Goal: Task Accomplishment & Management: Use online tool/utility

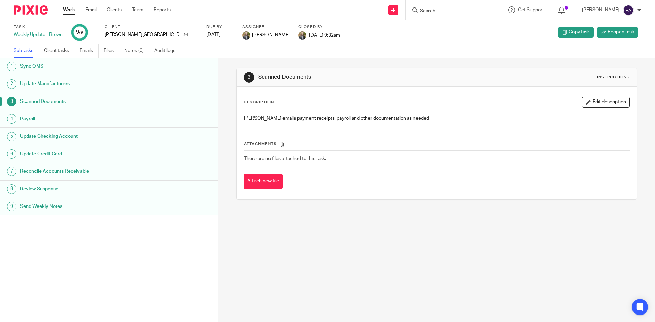
click at [457, 9] on input "Search" at bounding box center [449, 11] width 61 height 6
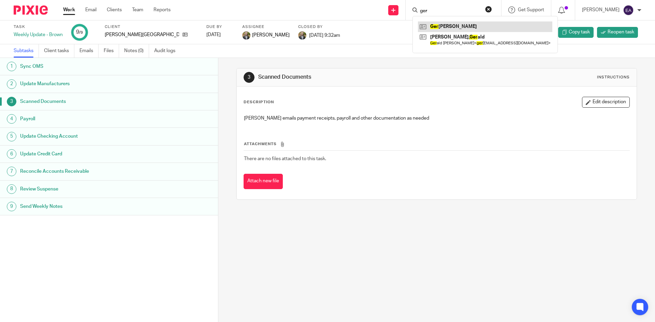
type input "ger"
click at [455, 24] on link at bounding box center [485, 26] width 134 height 10
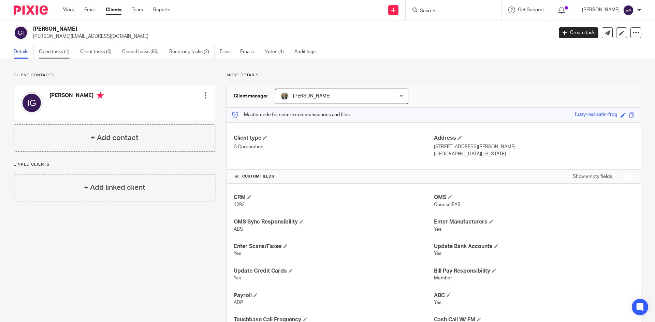
click at [57, 52] on link "Open tasks (1)" at bounding box center [57, 51] width 36 height 13
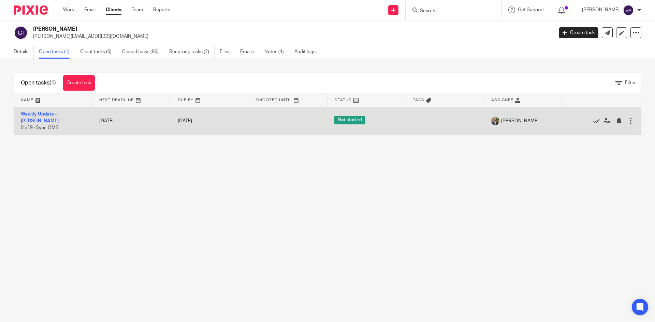
click at [59, 114] on link "Weekly Update - Gerszewski" at bounding box center [40, 118] width 38 height 12
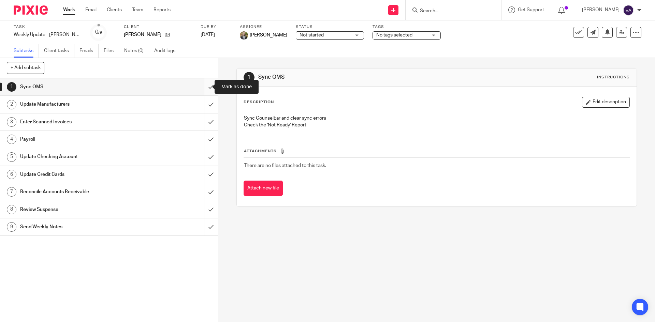
click at [203, 90] on input "submit" at bounding box center [109, 86] width 218 height 17
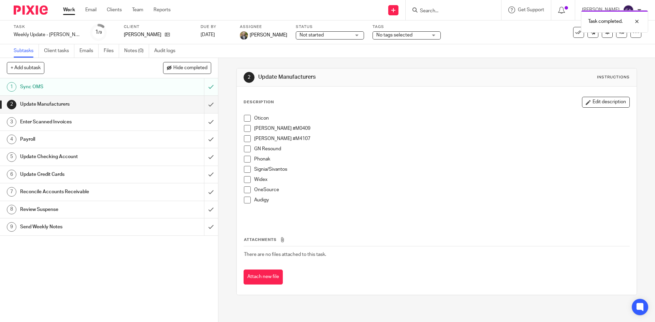
click at [249, 117] on li "Oticon" at bounding box center [436, 120] width 385 height 10
click at [246, 120] on span at bounding box center [247, 118] width 7 height 7
click at [245, 129] on span at bounding box center [247, 128] width 7 height 7
click at [245, 139] on span at bounding box center [247, 138] width 7 height 7
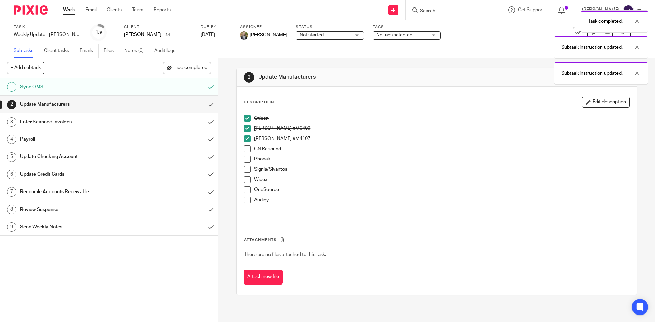
click at [245, 147] on span at bounding box center [247, 149] width 7 height 7
click at [245, 158] on span at bounding box center [247, 159] width 7 height 7
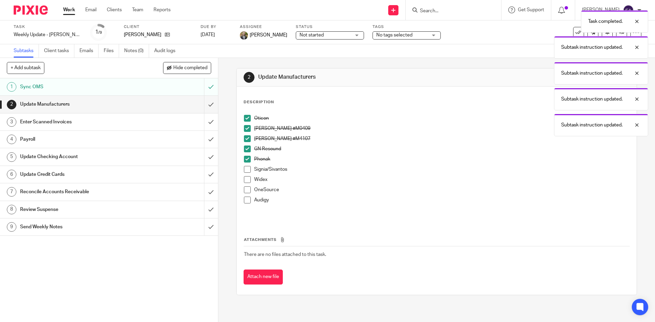
click at [245, 167] on span at bounding box center [247, 169] width 7 height 7
click at [244, 178] on span at bounding box center [247, 179] width 7 height 7
click at [245, 187] on span at bounding box center [247, 190] width 7 height 7
click at [245, 199] on span at bounding box center [247, 200] width 7 height 7
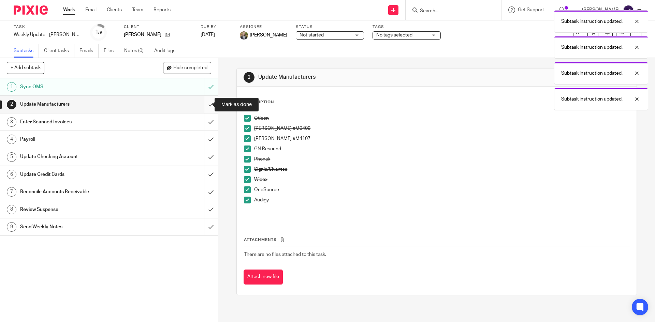
click at [205, 106] on input "submit" at bounding box center [109, 104] width 218 height 17
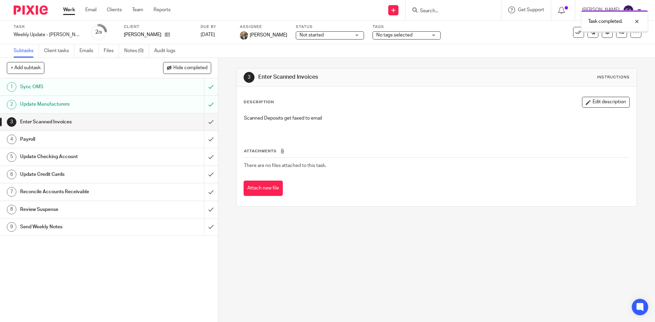
click at [86, 138] on h1 "Payroll" at bounding box center [79, 139] width 118 height 10
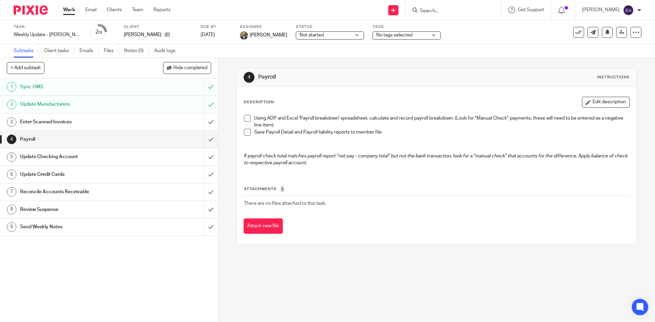
click at [244, 119] on span at bounding box center [247, 118] width 7 height 7
click at [245, 132] on span at bounding box center [247, 132] width 7 height 7
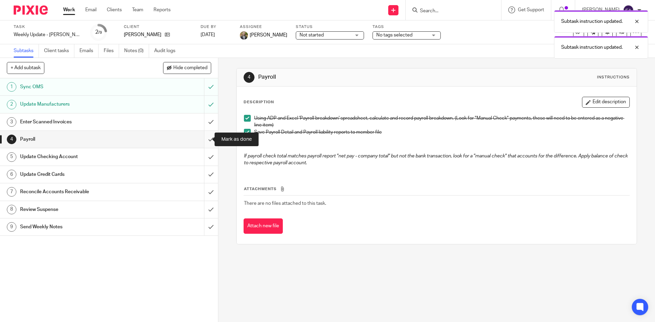
click at [203, 139] on input "submit" at bounding box center [109, 139] width 218 height 17
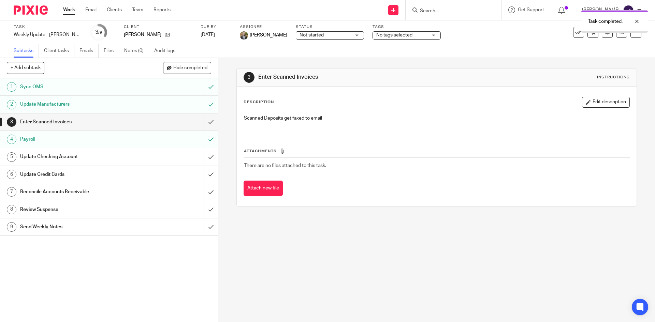
click at [117, 159] on h1 "Update Checking Account" at bounding box center [79, 157] width 118 height 10
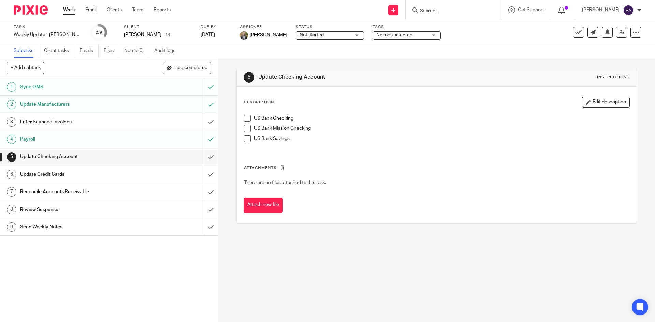
click at [250, 116] on li "US Bank Checking" at bounding box center [436, 120] width 385 height 10
click at [247, 117] on span at bounding box center [247, 118] width 7 height 7
click at [244, 126] on span at bounding box center [247, 128] width 7 height 7
click at [244, 138] on span at bounding box center [247, 138] width 7 height 7
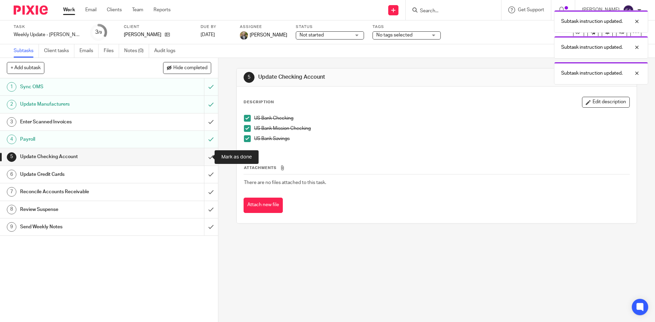
click at [203, 158] on input "submit" at bounding box center [109, 156] width 218 height 17
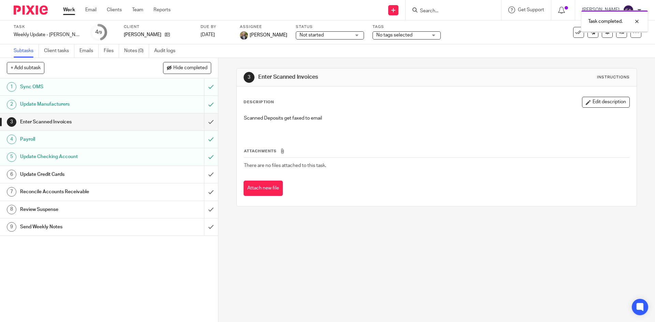
click at [162, 177] on div "Update Credit Cards" at bounding box center [108, 174] width 177 height 10
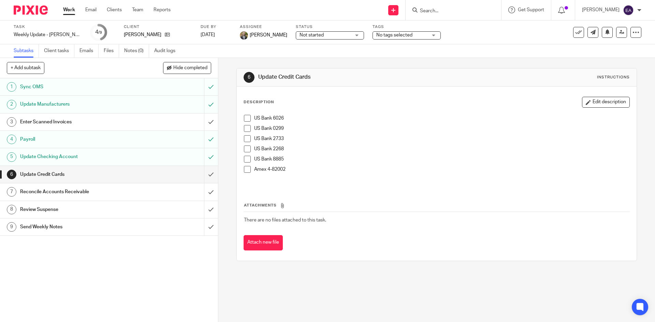
drag, startPoint x: 242, startPoint y: 118, endPoint x: 242, endPoint y: 125, distance: 7.2
click at [244, 118] on span at bounding box center [247, 118] width 7 height 7
click at [244, 131] on span at bounding box center [247, 128] width 7 height 7
click at [244, 139] on span at bounding box center [247, 138] width 7 height 7
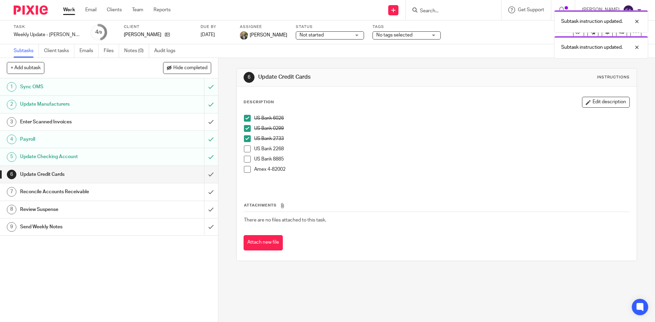
click at [244, 150] on span at bounding box center [247, 149] width 7 height 7
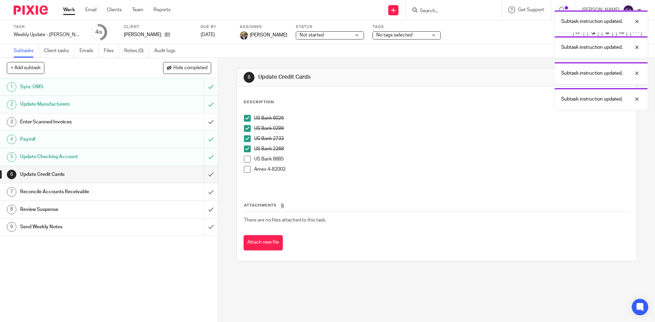
click at [244, 159] on span at bounding box center [247, 159] width 7 height 7
click at [244, 170] on span at bounding box center [247, 169] width 7 height 7
click at [205, 175] on input "submit" at bounding box center [109, 174] width 218 height 17
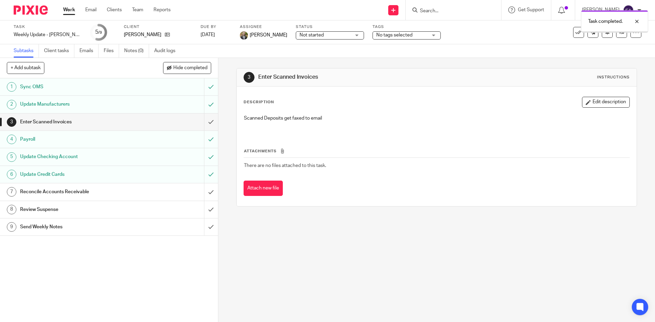
click at [66, 195] on h1 "Reconcile Accounts Receivable" at bounding box center [79, 192] width 118 height 10
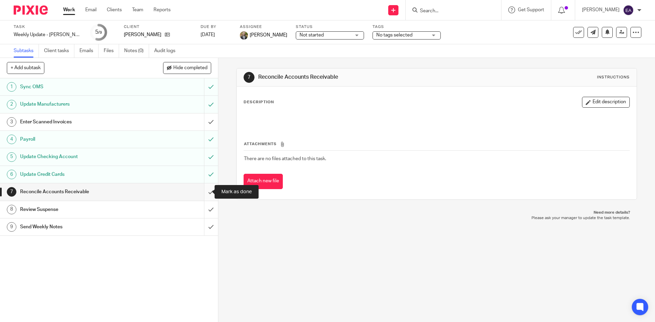
click at [203, 193] on input "submit" at bounding box center [109, 191] width 218 height 17
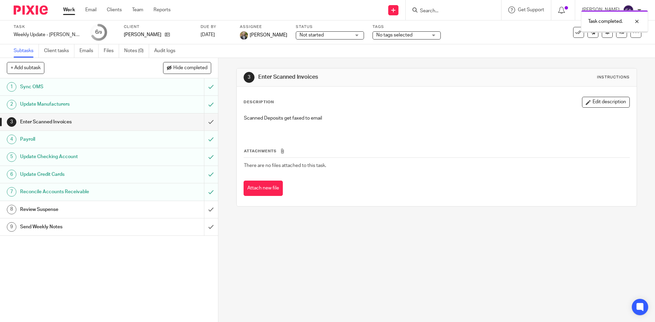
click at [133, 209] on h1 "Review Suspense" at bounding box center [79, 210] width 118 height 10
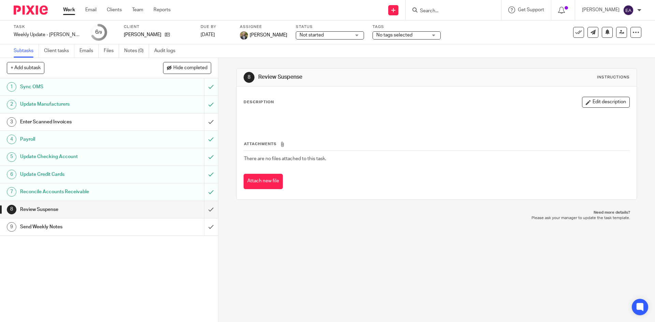
click at [112, 225] on h1 "Send Weekly Notes" at bounding box center [79, 227] width 118 height 10
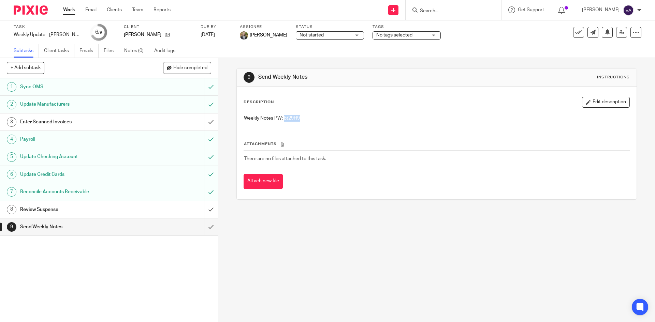
drag, startPoint x: 304, startPoint y: 116, endPoint x: 283, endPoint y: 117, distance: 21.2
click at [283, 117] on p "Weekly Notes PW: bt29H9" at bounding box center [436, 118] width 385 height 7
copy p "bt29H9"
click at [207, 225] on input "submit" at bounding box center [109, 227] width 218 height 17
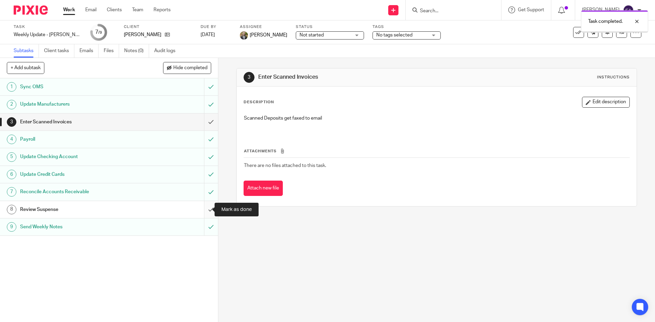
click at [203, 213] on input "submit" at bounding box center [109, 209] width 218 height 17
click at [448, 12] on div "Task completed." at bounding box center [487, 20] width 321 height 26
click at [447, 9] on div "Task completed." at bounding box center [487, 20] width 321 height 26
click at [434, 12] on div "Task completed." at bounding box center [487, 20] width 321 height 26
click at [445, 9] on div "Task completed." at bounding box center [487, 20] width 321 height 26
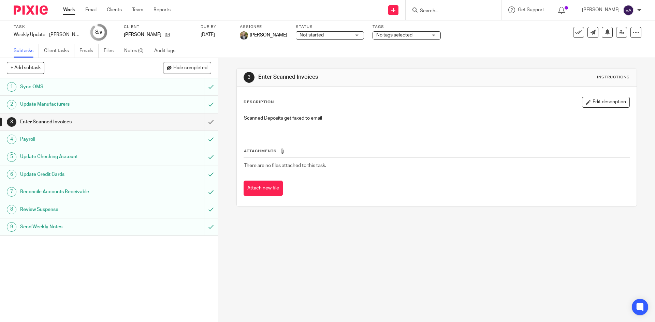
click at [440, 10] on input "Search" at bounding box center [449, 11] width 61 height 6
type input "fry"
click at [480, 26] on link at bounding box center [468, 26] width 101 height 10
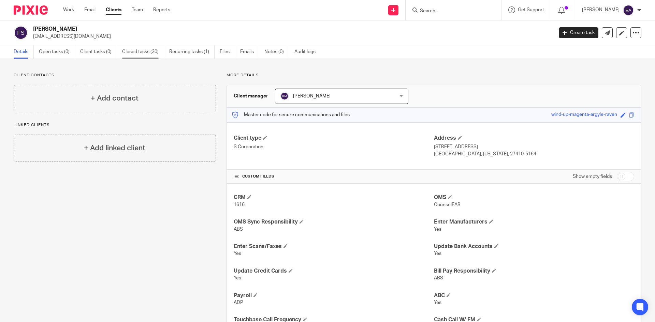
click at [148, 53] on link "Closed tasks (30)" at bounding box center [143, 51] width 42 height 13
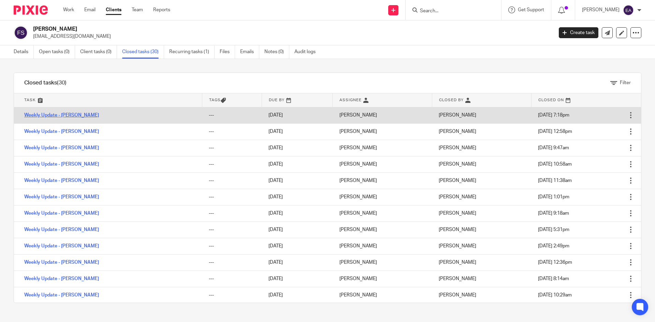
click at [71, 116] on link "Weekly Update - [PERSON_NAME]" at bounding box center [61, 115] width 75 height 5
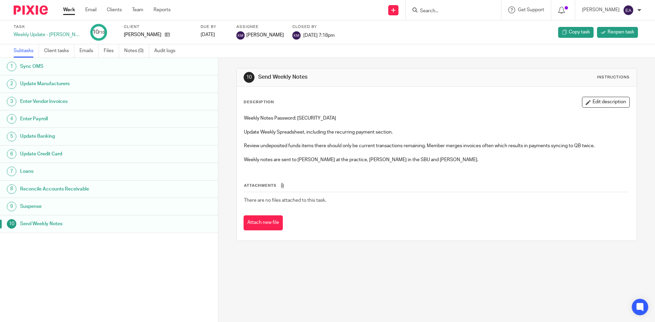
click at [42, 64] on h1 "Sync OMS" at bounding box center [84, 66] width 128 height 10
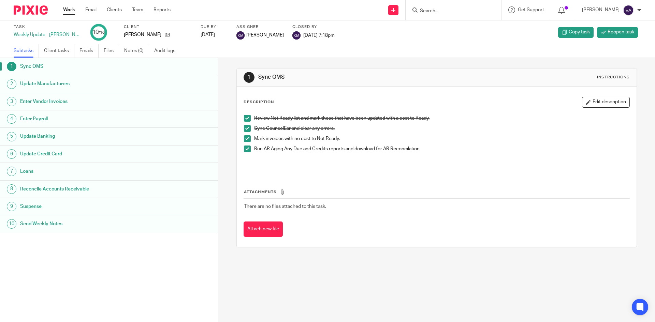
click at [245, 118] on span at bounding box center [247, 118] width 7 height 7
click at [245, 126] on span at bounding box center [247, 128] width 7 height 7
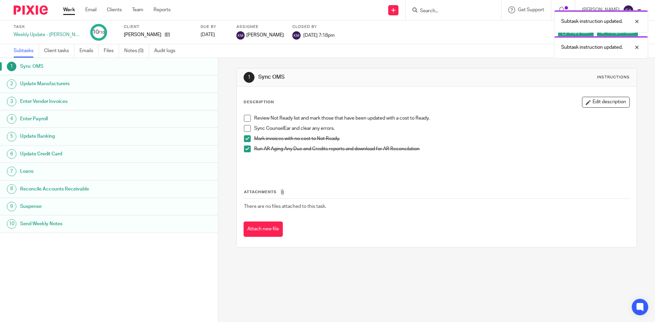
click at [244, 136] on span at bounding box center [247, 138] width 7 height 7
click at [244, 150] on span at bounding box center [247, 149] width 7 height 7
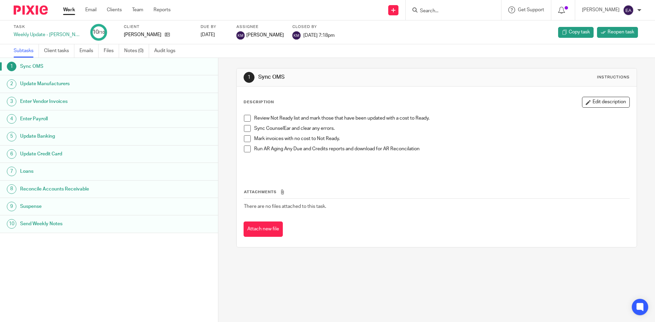
click at [245, 121] on span at bounding box center [247, 118] width 7 height 7
click at [246, 131] on span at bounding box center [247, 128] width 7 height 7
click at [247, 138] on span at bounding box center [247, 138] width 7 height 7
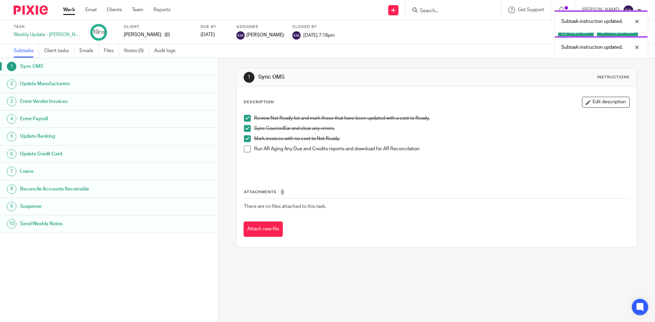
click at [247, 149] on span at bounding box center [247, 149] width 7 height 7
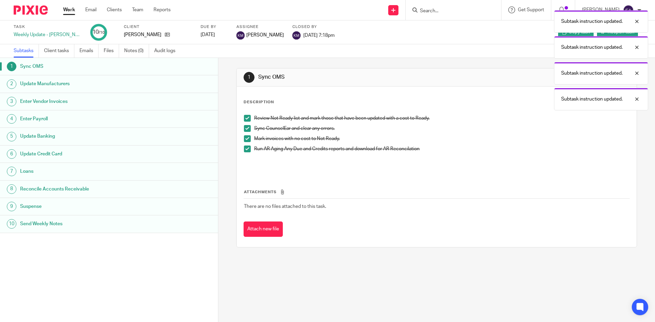
click at [67, 84] on h1 "Update Manufacturers" at bounding box center [84, 84] width 128 height 10
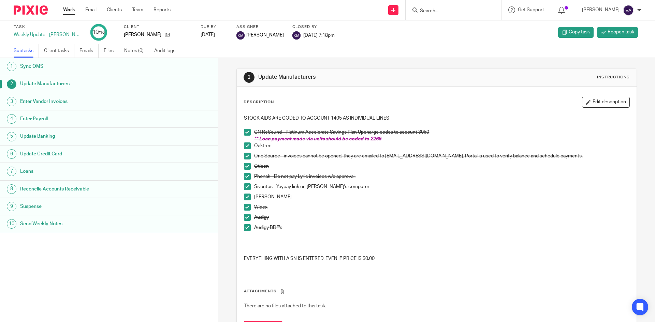
click at [247, 131] on span at bounding box center [247, 132] width 7 height 7
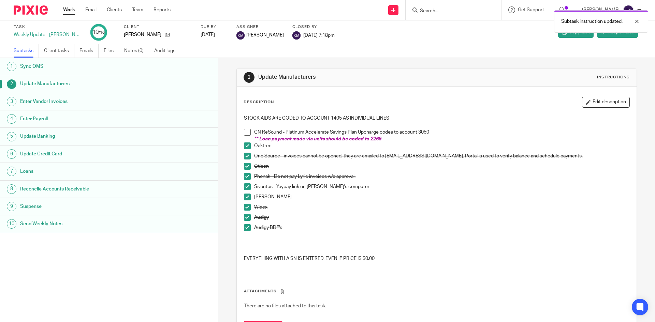
click at [244, 146] on span at bounding box center [247, 146] width 7 height 7
click at [248, 154] on span at bounding box center [247, 156] width 7 height 7
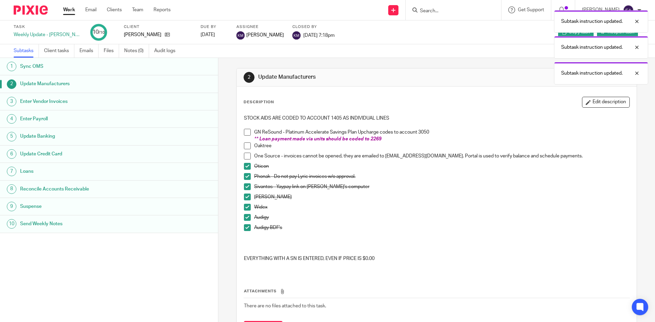
click at [247, 166] on span at bounding box center [247, 166] width 7 height 7
click at [247, 176] on span at bounding box center [247, 176] width 7 height 7
click at [246, 184] on span at bounding box center [247, 186] width 7 height 7
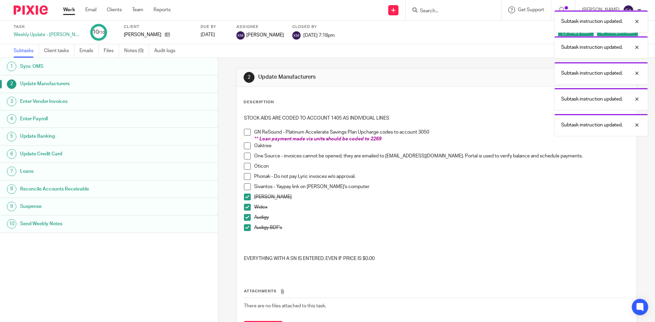
click at [248, 200] on span at bounding box center [247, 197] width 7 height 7
click at [244, 207] on span at bounding box center [247, 207] width 7 height 7
click at [249, 216] on li "Audigy" at bounding box center [436, 219] width 385 height 10
click at [246, 216] on span at bounding box center [247, 217] width 7 height 7
click at [245, 225] on span at bounding box center [247, 227] width 7 height 7
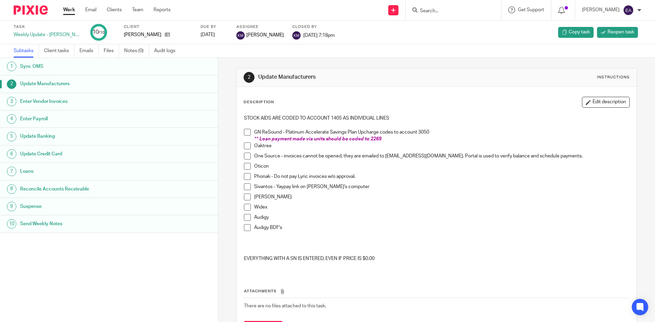
click at [244, 133] on span at bounding box center [247, 132] width 7 height 7
click at [245, 148] on span at bounding box center [247, 146] width 7 height 7
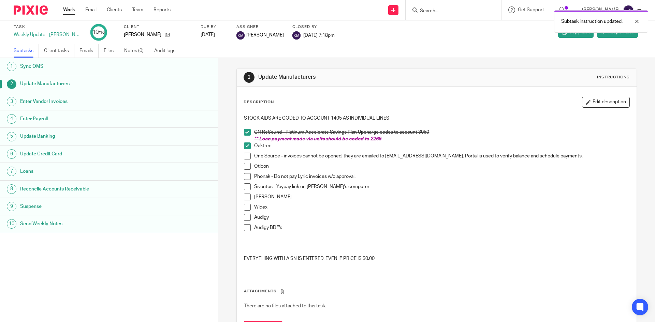
click at [245, 148] on span at bounding box center [247, 146] width 7 height 7
click at [245, 169] on span at bounding box center [247, 166] width 7 height 7
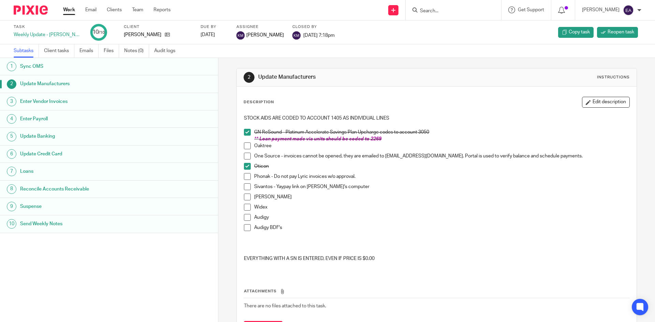
click at [250, 148] on li "Oaktree" at bounding box center [436, 148] width 385 height 10
click at [244, 146] on span at bounding box center [247, 146] width 7 height 7
click at [247, 158] on span at bounding box center [247, 156] width 7 height 7
click at [245, 177] on span at bounding box center [247, 176] width 7 height 7
click at [245, 195] on span at bounding box center [247, 197] width 7 height 7
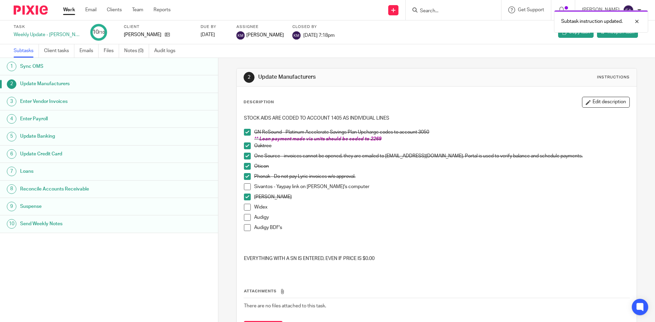
click at [246, 207] on span at bounding box center [247, 207] width 7 height 7
click at [249, 217] on li "Audigy" at bounding box center [436, 219] width 385 height 10
click at [245, 218] on span at bounding box center [247, 217] width 7 height 7
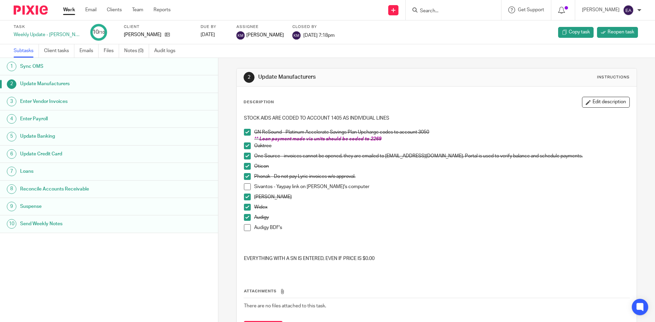
click at [245, 230] on span at bounding box center [247, 227] width 7 height 7
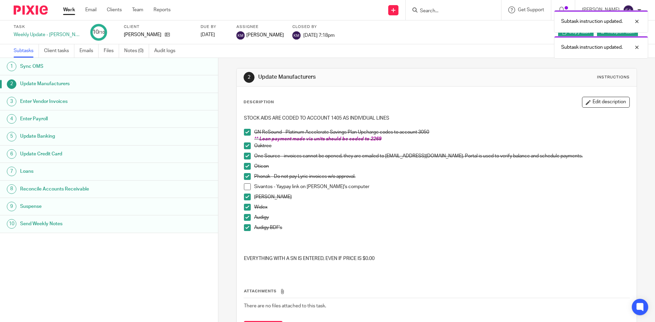
click at [61, 99] on h1 "Enter Vendor Invoices" at bounding box center [84, 101] width 128 height 10
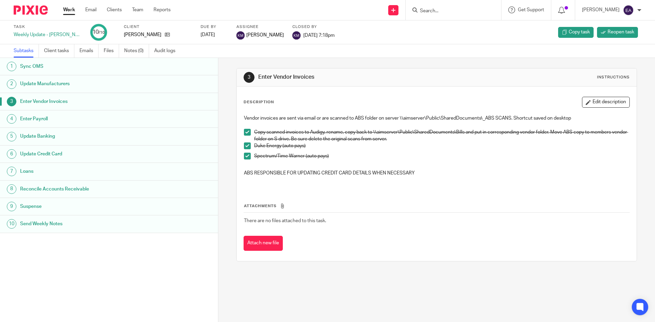
click at [45, 119] on h1 "Enter Payroll" at bounding box center [84, 119] width 128 height 10
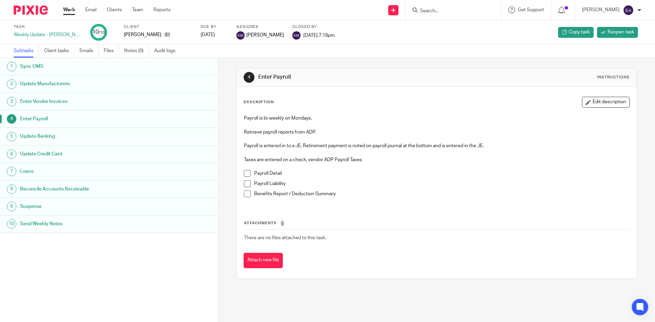
drag, startPoint x: 146, startPoint y: 269, endPoint x: 145, endPoint y: 258, distance: 10.9
click at [146, 269] on div "1 Sync OMS 2 Update Manufacturers 3 Enter Vendor Invoices 4 Enter Payroll 5 Upd…" at bounding box center [109, 180] width 218 height 244
click at [250, 172] on li "Payroll Detail" at bounding box center [436, 175] width 385 height 10
click at [246, 174] on span at bounding box center [247, 173] width 7 height 7
click at [247, 182] on span at bounding box center [247, 183] width 7 height 7
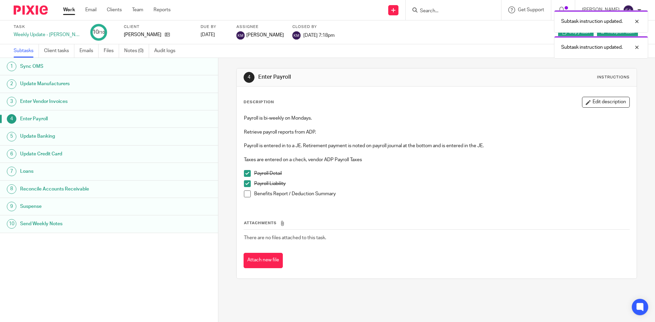
click at [247, 196] on span at bounding box center [247, 194] width 7 height 7
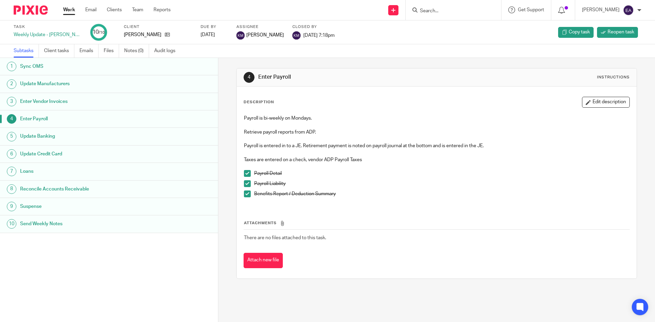
click at [29, 134] on h1 "Update Banking" at bounding box center [84, 136] width 128 height 10
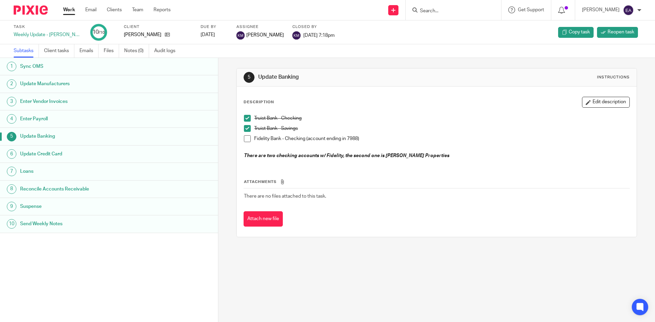
click at [49, 121] on h1 "Enter Payroll" at bounding box center [84, 119] width 128 height 10
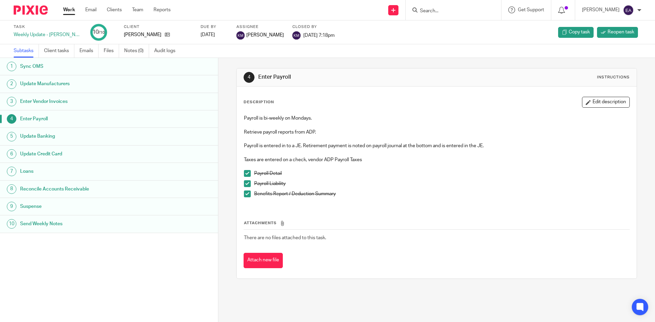
click at [53, 137] on h1 "Update Banking" at bounding box center [84, 136] width 128 height 10
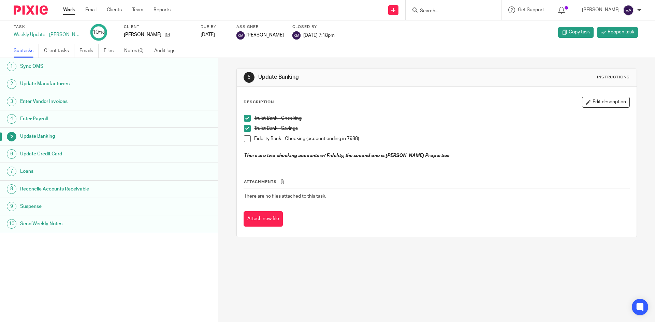
click at [244, 140] on span at bounding box center [247, 138] width 7 height 7
drag, startPoint x: 245, startPoint y: 120, endPoint x: 246, endPoint y: 124, distance: 4.1
click at [245, 120] on span at bounding box center [247, 118] width 7 height 7
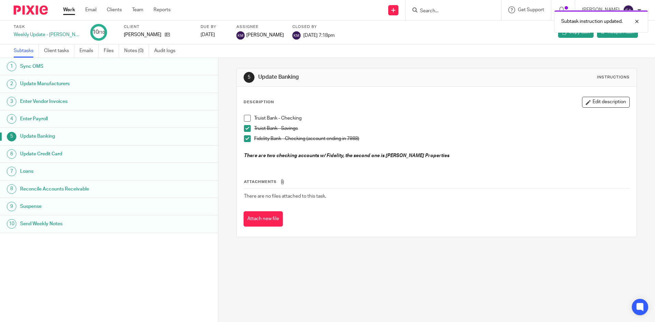
click at [246, 128] on span at bounding box center [247, 128] width 7 height 7
click at [36, 151] on h1 "Update Credit Card" at bounding box center [84, 154] width 128 height 10
